Goal: Task Accomplishment & Management: Manage account settings

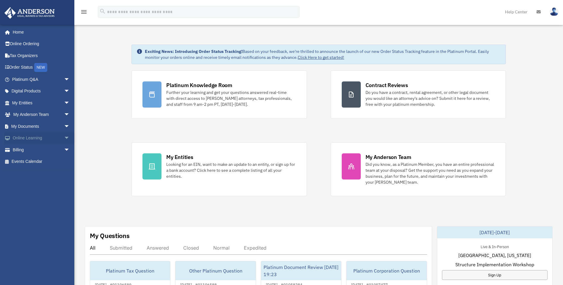
click at [66, 135] on span "arrow_drop_down" at bounding box center [70, 138] width 12 height 12
click at [51, 181] on link "Billing arrow_drop_down" at bounding box center [41, 185] width 75 height 12
click at [64, 126] on span "arrow_drop_down" at bounding box center [70, 126] width 12 height 12
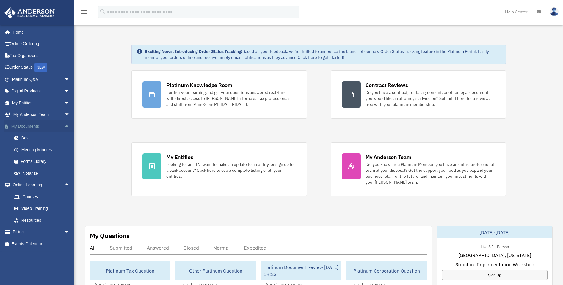
click at [15, 126] on link "My Documents arrow_drop_up" at bounding box center [41, 126] width 75 height 12
click at [24, 138] on link "Box" at bounding box center [43, 138] width 71 height 12
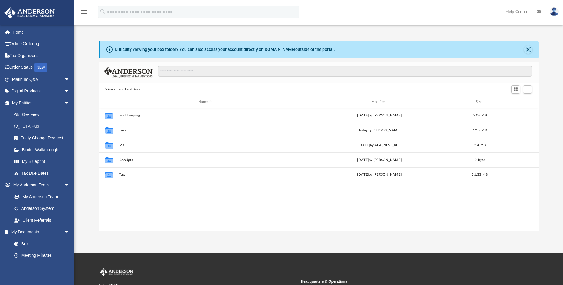
scroll to position [131, 435]
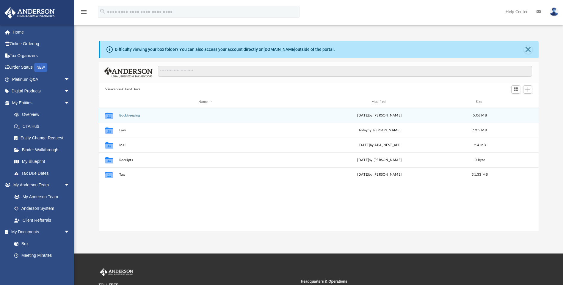
click at [127, 116] on button "Bookkeeping" at bounding box center [205, 116] width 172 height 4
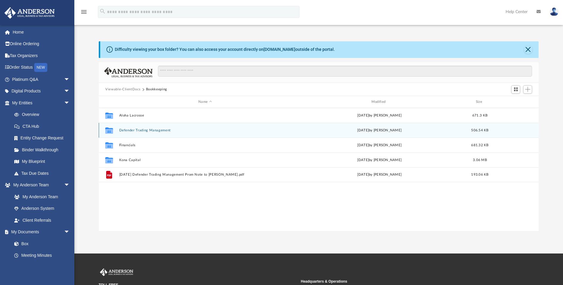
click at [136, 132] on button "Defender Trading Management" at bounding box center [205, 131] width 172 height 4
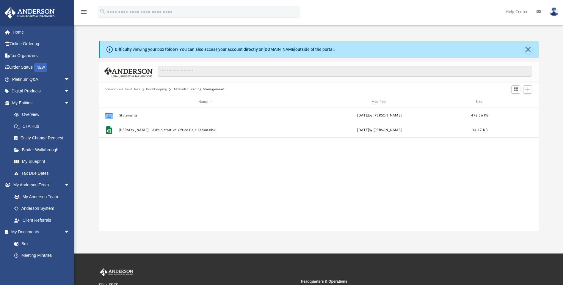
click at [133, 90] on button "Viewable-ClientDocs" at bounding box center [122, 89] width 35 height 5
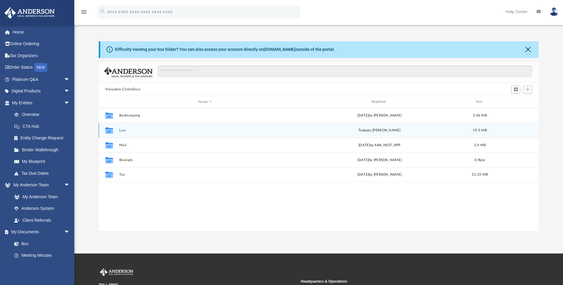
click at [122, 131] on button "Law" at bounding box center [205, 131] width 172 height 4
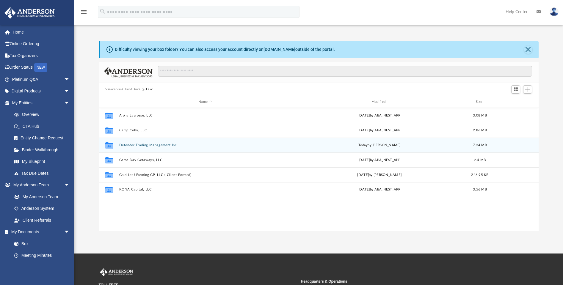
click at [138, 146] on button "Defender Trading Management Inc." at bounding box center [205, 145] width 172 height 4
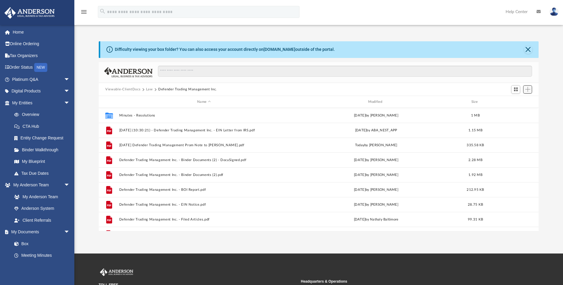
click at [530, 90] on span "Add" at bounding box center [527, 89] width 5 height 5
click at [518, 102] on li "Upload" at bounding box center [519, 101] width 19 height 6
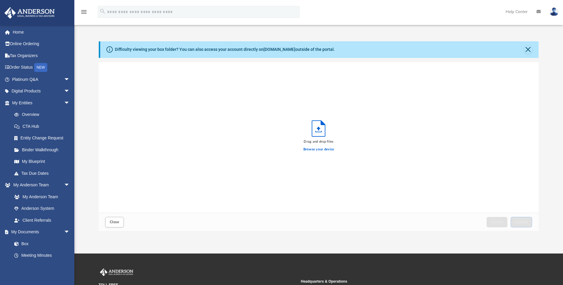
scroll to position [146, 435]
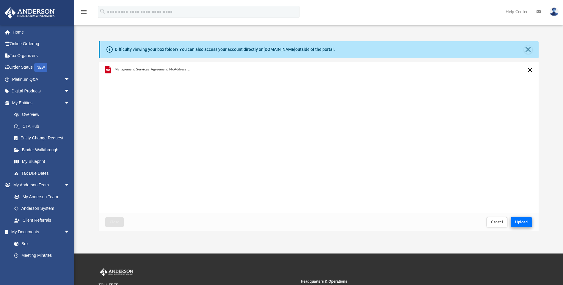
click at [518, 225] on button "Upload" at bounding box center [521, 222] width 21 height 10
click at [516, 223] on span "Upload" at bounding box center [521, 222] width 12 height 4
